Goal: Use online tool/utility: Utilize a website feature to perform a specific function

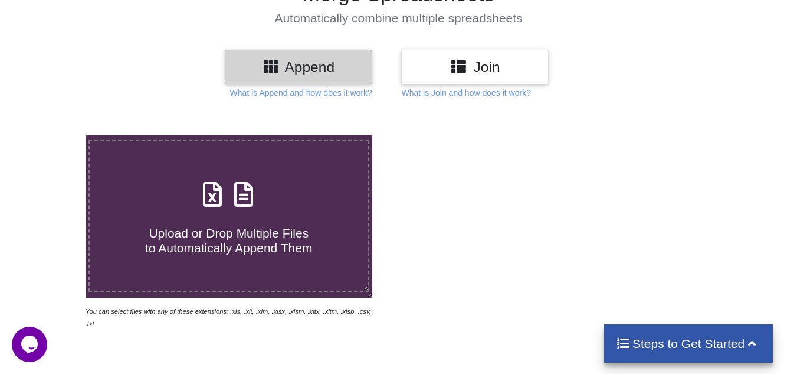
click at [225, 215] on h4 "Upload or Drop Multiple Files to Automatically Append Them" at bounding box center [229, 233] width 279 height 45
click at [53, 135] on input "Upload or Drop Multiple Files to Automatically Append Them" at bounding box center [53, 135] width 0 height 0
type input "C:\fakepath\20250919170459.xlsx"
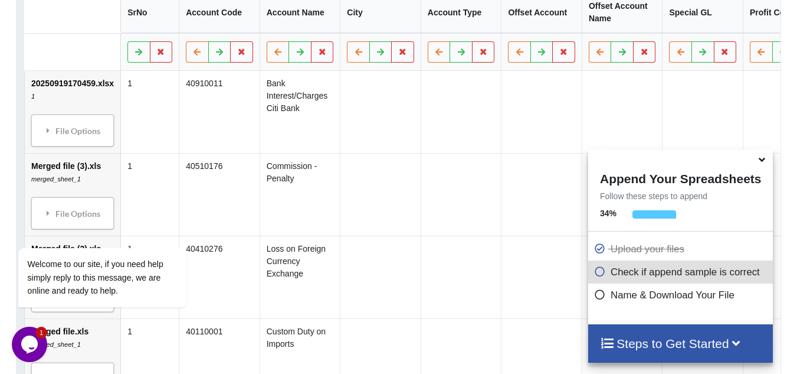
scroll to position [694, 0]
click at [639, 345] on h4 "Steps to Get Started" at bounding box center [680, 343] width 161 height 15
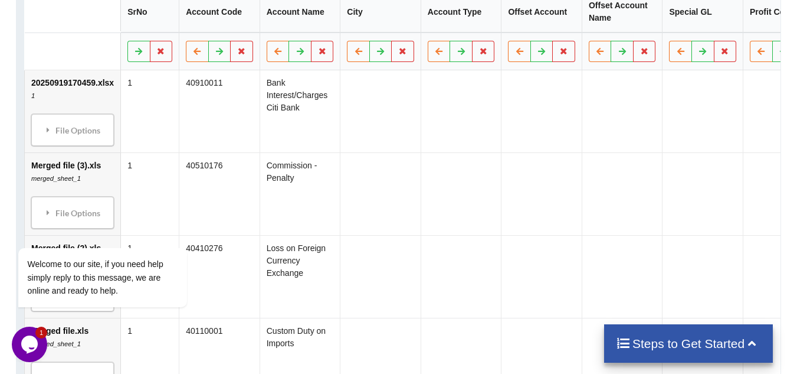
click at [656, 341] on h4 "Steps to Get Started" at bounding box center [689, 343] width 146 height 15
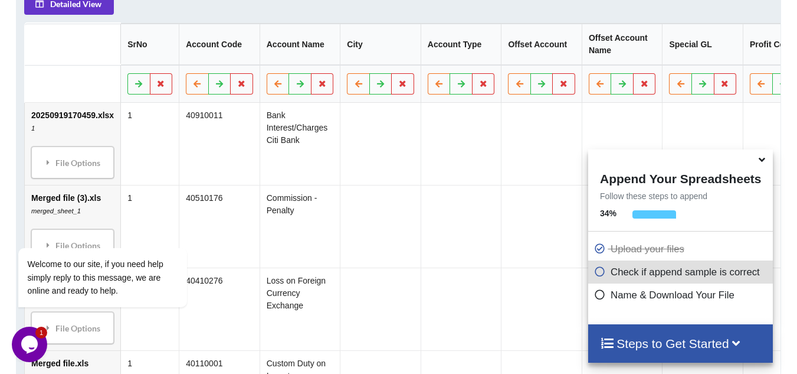
scroll to position [660, 0]
click at [596, 273] on icon at bounding box center [600, 269] width 12 height 10
click at [614, 273] on p "Check if append sample is correct" at bounding box center [682, 271] width 176 height 15
click at [598, 249] on icon at bounding box center [600, 246] width 12 height 10
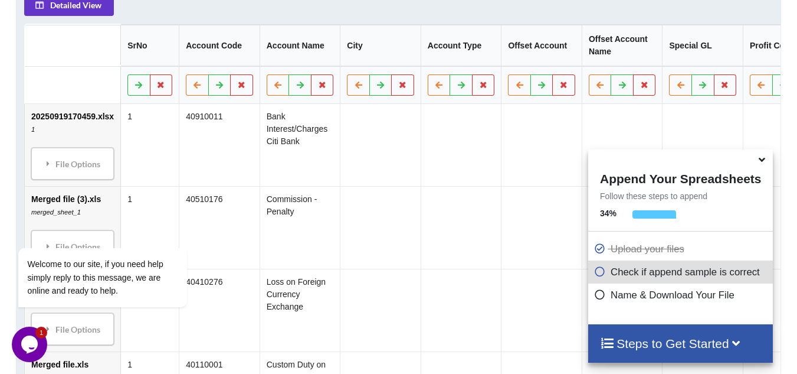
click at [597, 274] on icon at bounding box center [600, 269] width 12 height 10
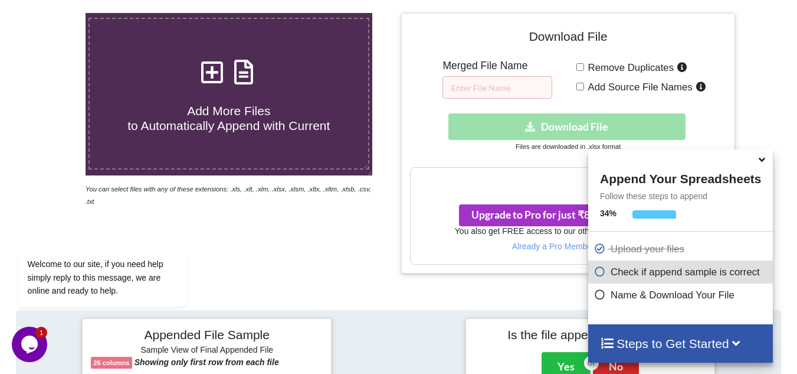
scroll to position [227, 0]
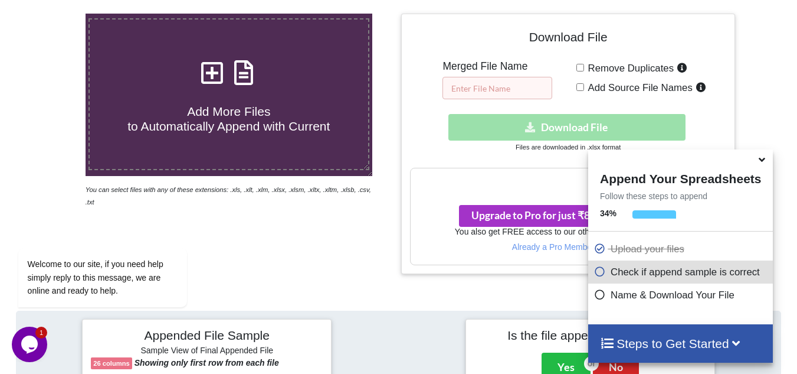
click at [472, 91] on input "text" at bounding box center [498, 88] width 110 height 22
type input "Combined Report"
click at [577, 88] on input "Add Source File Names" at bounding box center [581, 87] width 8 height 8
checkbox input "false"
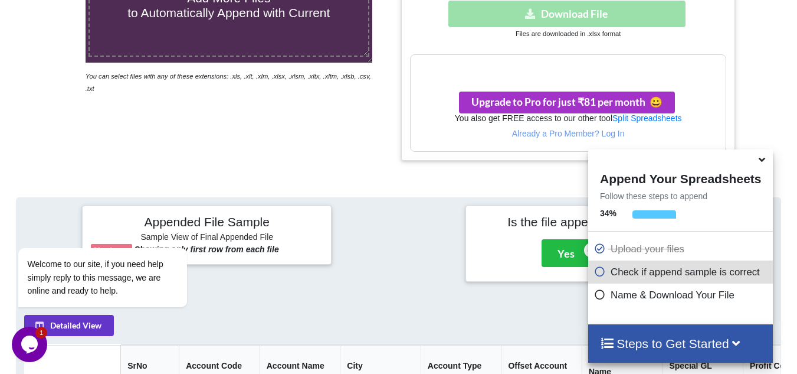
scroll to position [341, 0]
